Goal: Task Accomplishment & Management: Manage account settings

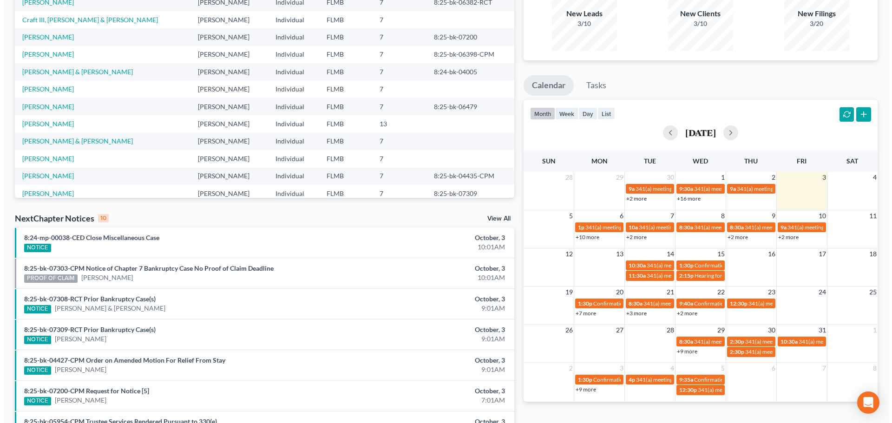
scroll to position [93, 0]
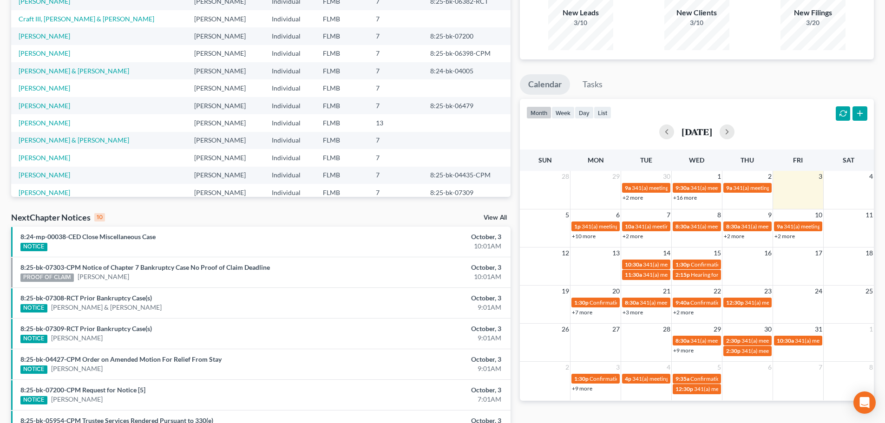
click at [784, 235] on link "+2 more" at bounding box center [785, 236] width 20 height 7
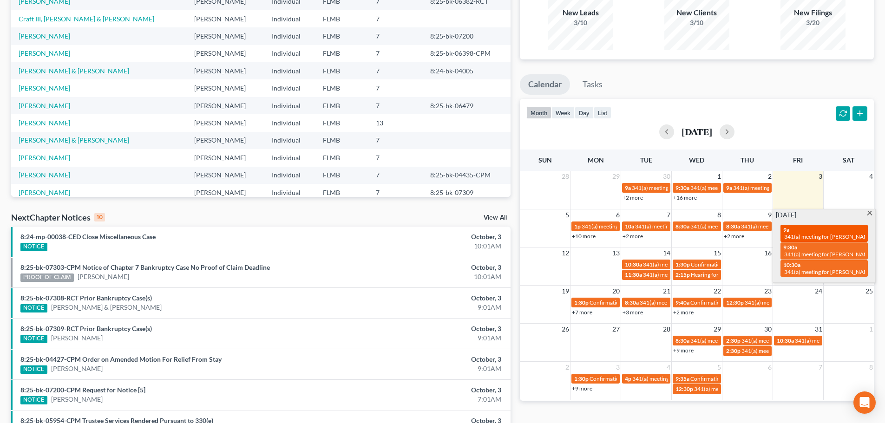
click at [807, 237] on span "341(a) meeting for [PERSON_NAME]" at bounding box center [830, 236] width 90 height 7
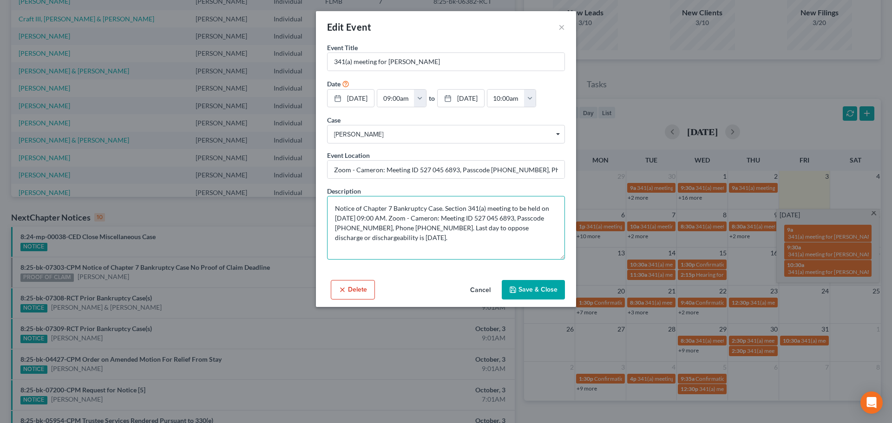
drag, startPoint x: 493, startPoint y: 236, endPoint x: 532, endPoint y: 239, distance: 39.6
click at [533, 238] on textarea "Notice of Chapter 7 Bankruptcy Case. Section 341(a) meeting to be held on 10/10…" at bounding box center [446, 228] width 238 height 64
click at [364, 248] on textarea "Notice of Chapter 7 Bankruptcy Case. Section 341(a) meeting to be held on 10/10…" at bounding box center [446, 228] width 238 height 64
click at [366, 248] on textarea "Notice of Chapter 7 Bankruptcy Case. Section 341(a) meeting to be held on 10/10…" at bounding box center [446, 228] width 238 height 64
drag, startPoint x: 363, startPoint y: 248, endPoint x: 401, endPoint y: 250, distance: 37.2
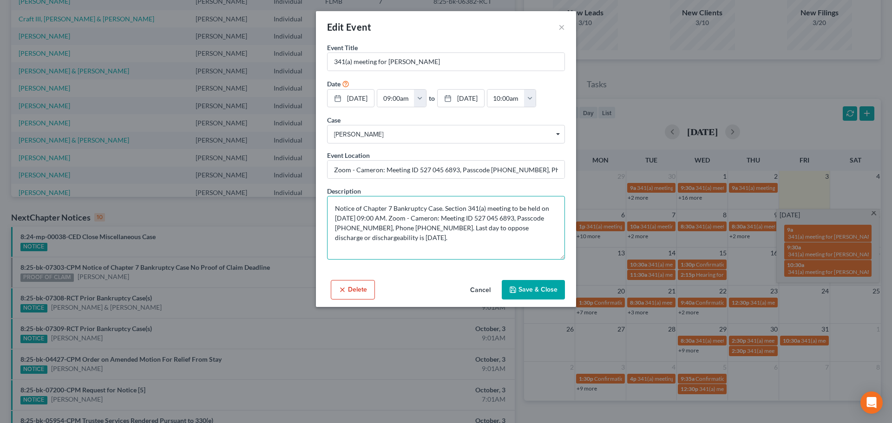
click at [401, 250] on textarea "Notice of Chapter 7 Bankruptcy Case. Section 341(a) meeting to be held on 10/10…" at bounding box center [446, 228] width 238 height 64
click at [417, 260] on textarea "Notice of Chapter 7 Bankruptcy Case. Section 341(a) meeting to be held on 10/10…" at bounding box center [446, 228] width 238 height 64
click at [561, 23] on div "Edit Event ×" at bounding box center [446, 27] width 260 height 32
click at [561, 22] on button "×" at bounding box center [562, 26] width 7 height 11
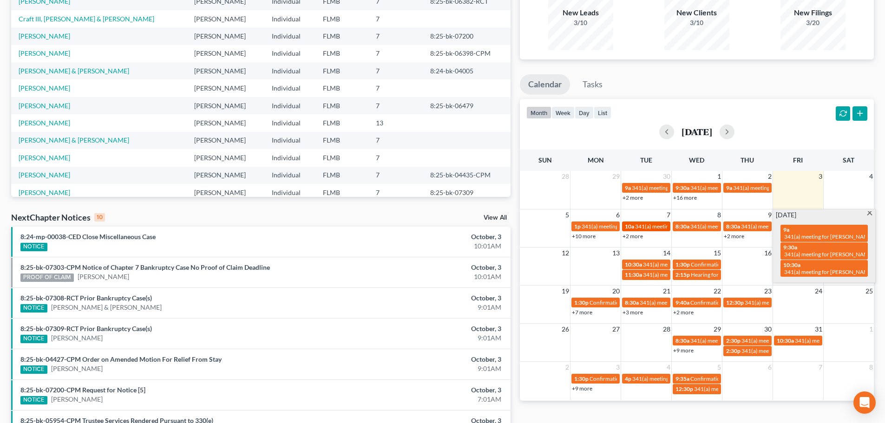
click at [643, 230] on div "10a 341(a) meeting for John Bakker Jr" at bounding box center [646, 226] width 43 height 7
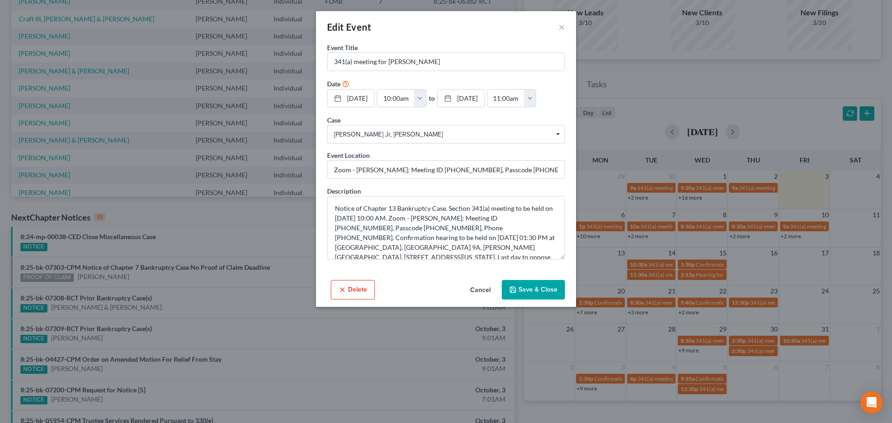
click at [637, 234] on div "Edit Event × Event Title * 341(a) meeting for John Bakker Jr Date 10/7/2025 clo…" at bounding box center [446, 211] width 892 height 423
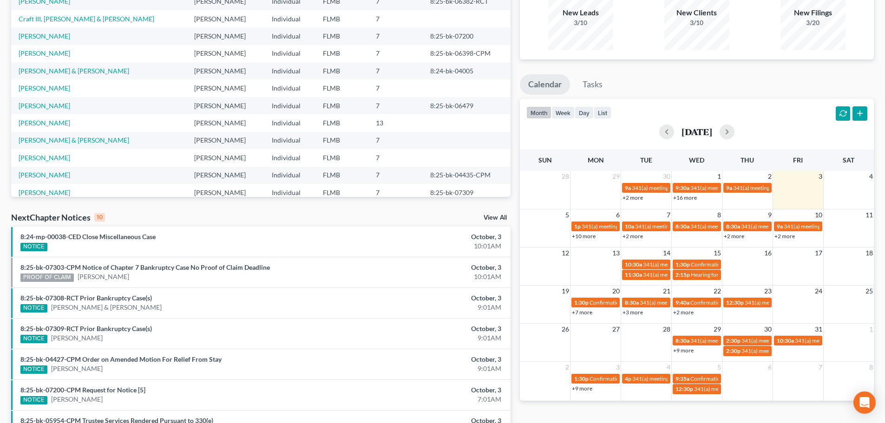
click at [636, 237] on link "+2 more" at bounding box center [633, 236] width 20 height 7
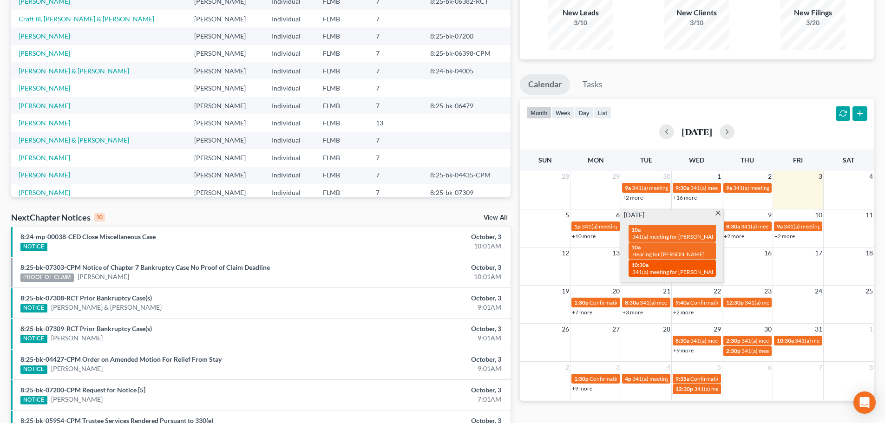
click at [659, 262] on div "10:30a 341(a) meeting for Joette Oles" at bounding box center [673, 269] width 82 height 14
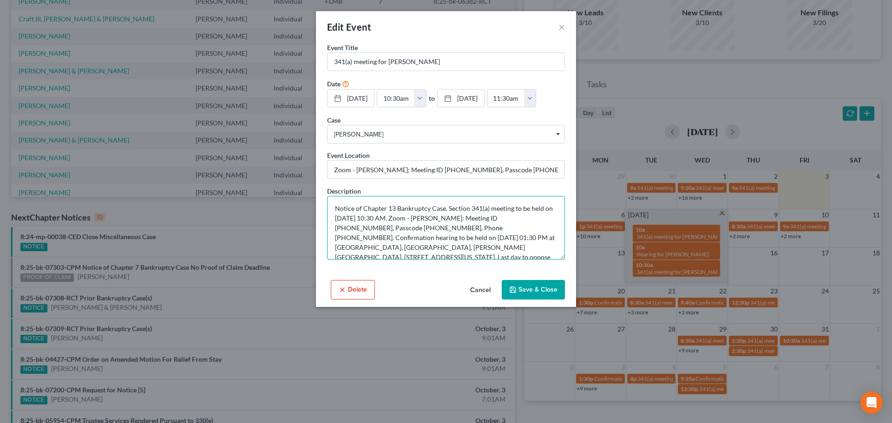
drag, startPoint x: 482, startPoint y: 218, endPoint x: 523, endPoint y: 217, distance: 40.5
click at [523, 217] on textarea "Notice of Chapter 13 Bankruptcy Case. Section 341(a) meeting to be held on 10/7…" at bounding box center [446, 228] width 238 height 64
click at [447, 230] on textarea "Notice of Chapter 13 Bankruptcy Case. Section 341(a) meeting to be held on 10/7…" at bounding box center [446, 228] width 238 height 64
click at [362, 228] on textarea "Notice of Chapter 13 Bankruptcy Case. Section 341(a) meeting to be held on 10/7…" at bounding box center [446, 228] width 238 height 64
drag, startPoint x: 363, startPoint y: 227, endPoint x: 399, endPoint y: 229, distance: 36.3
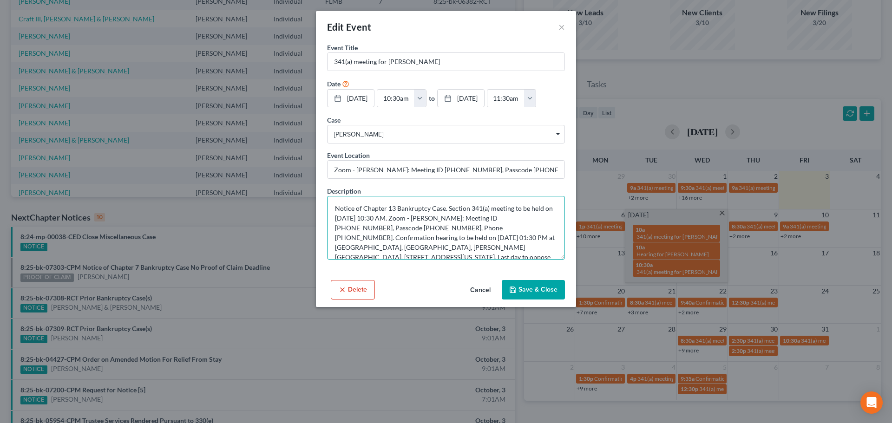
click at [399, 229] on textarea "Notice of Chapter 13 Bankruptcy Case. Section 341(a) meeting to be held on 10/7…" at bounding box center [446, 228] width 238 height 64
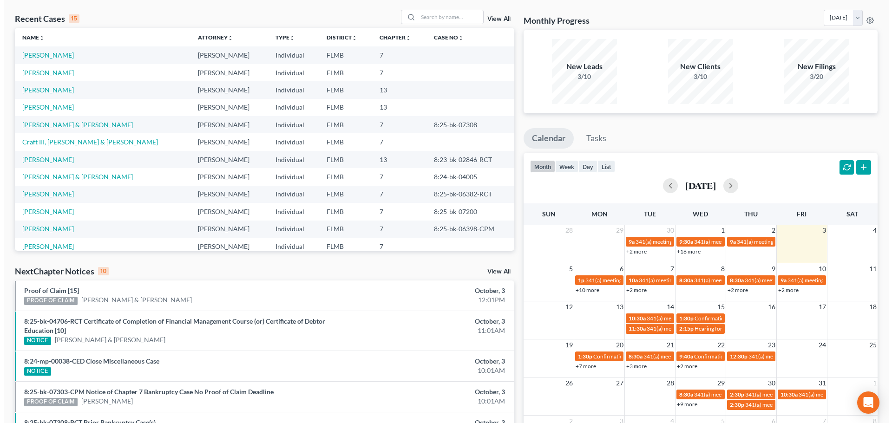
scroll to position [93, 0]
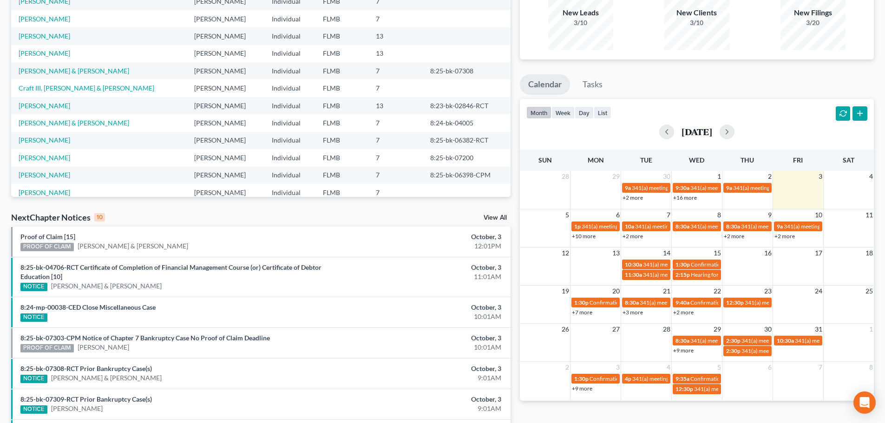
click at [725, 235] on link "+2 more" at bounding box center [734, 236] width 20 height 7
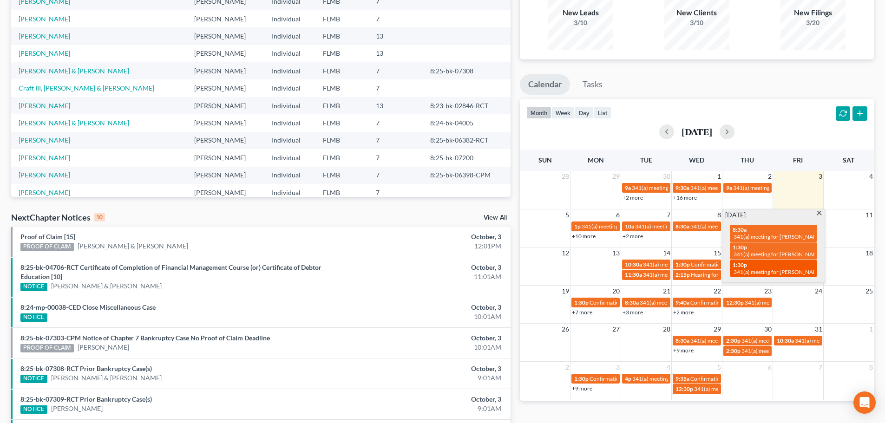
click at [768, 271] on span "341(a) meeting for [PERSON_NAME]" at bounding box center [779, 272] width 90 height 7
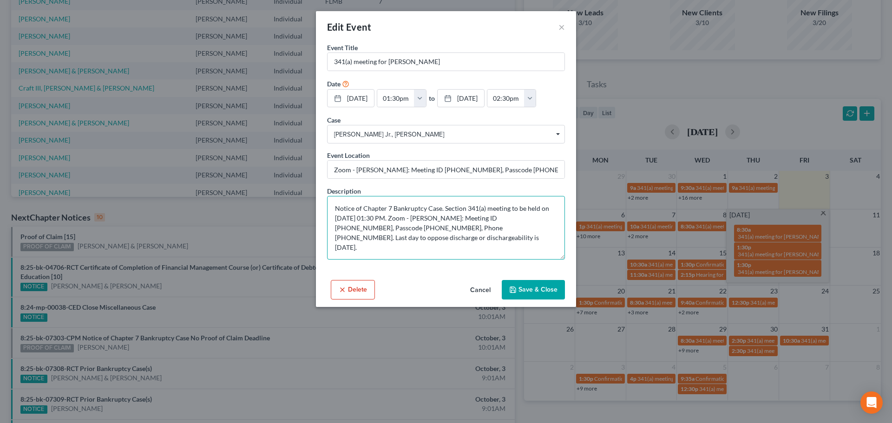
drag, startPoint x: 489, startPoint y: 218, endPoint x: 528, endPoint y: 216, distance: 39.5
click at [528, 216] on textarea "Notice of Chapter 7 Bankruptcy Case. Section 341(a) meeting to be held on [DATE…" at bounding box center [446, 228] width 238 height 64
